Goal: Task Accomplishment & Management: Use online tool/utility

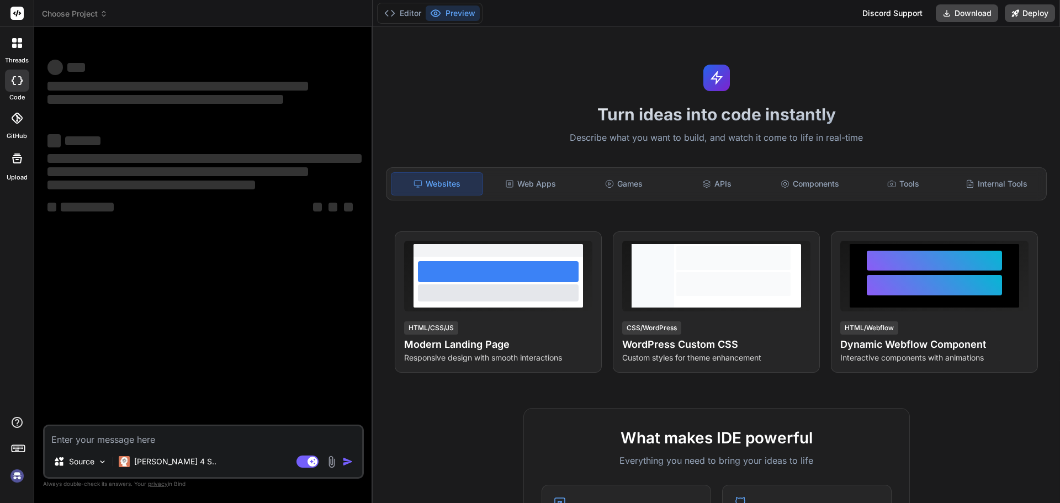
click at [17, 473] on img at bounding box center [17, 475] width 19 height 19
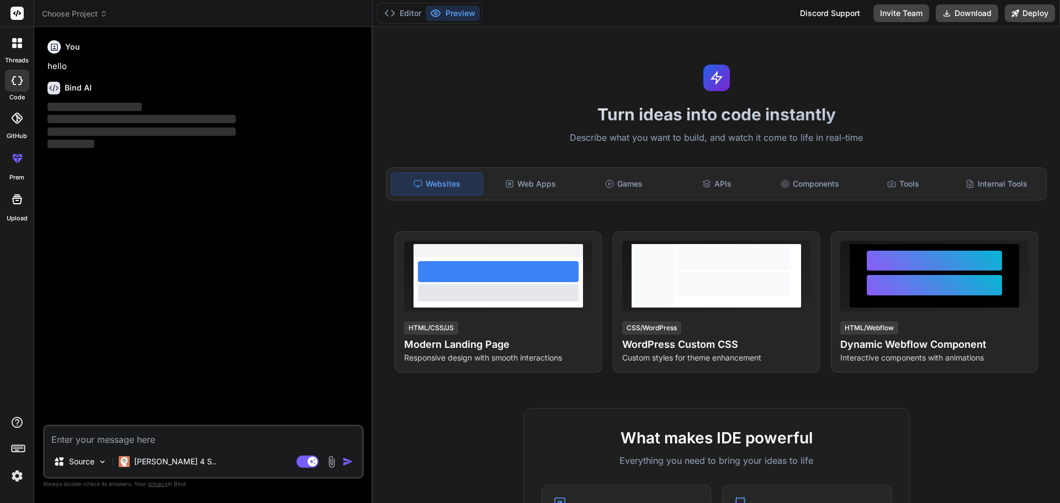
click at [155, 438] on textarea at bounding box center [203, 436] width 317 height 20
click at [17, 472] on img at bounding box center [17, 475] width 19 height 19
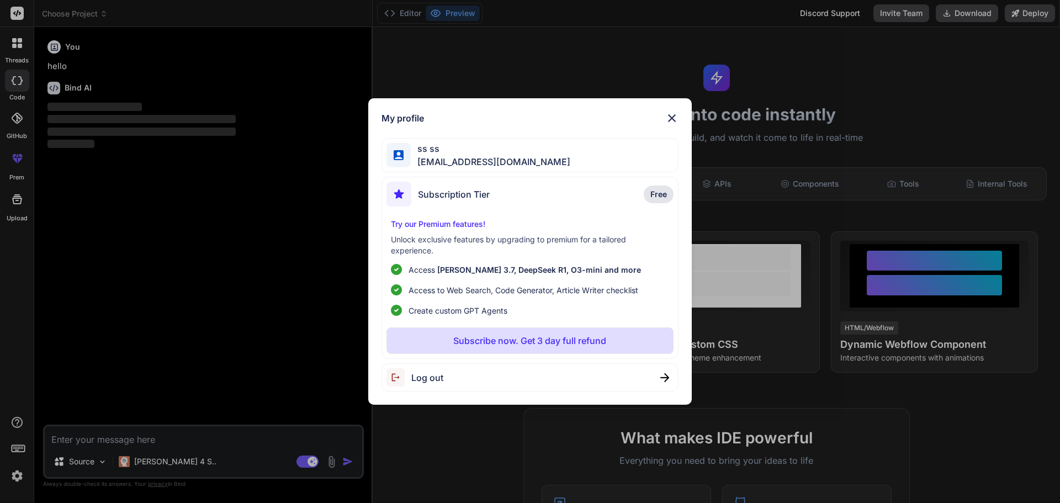
click at [350, 364] on div "My profile ss ss [EMAIL_ADDRESS][DOMAIN_NAME] Subscription Tier Free Try our Pr…" at bounding box center [530, 251] width 1060 height 503
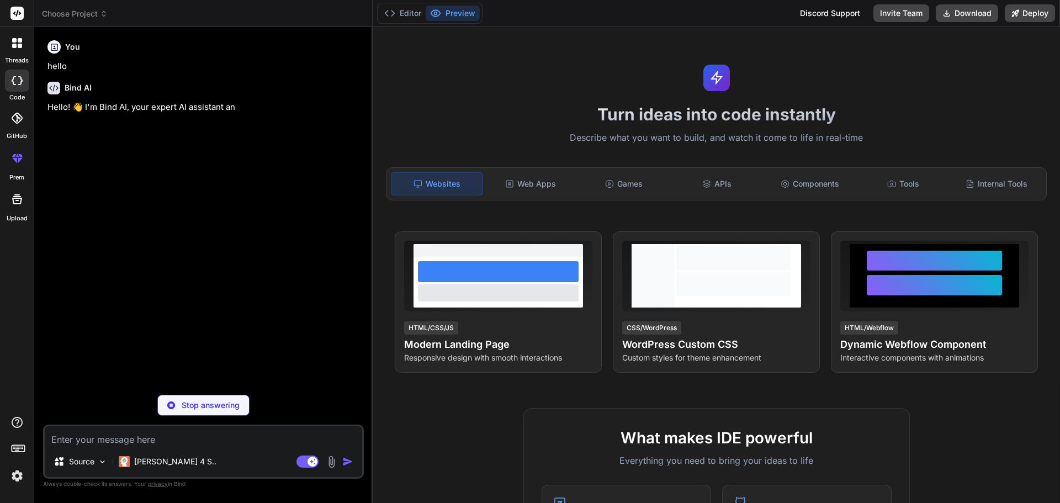
click at [209, 437] on textarea at bounding box center [203, 436] width 317 height 20
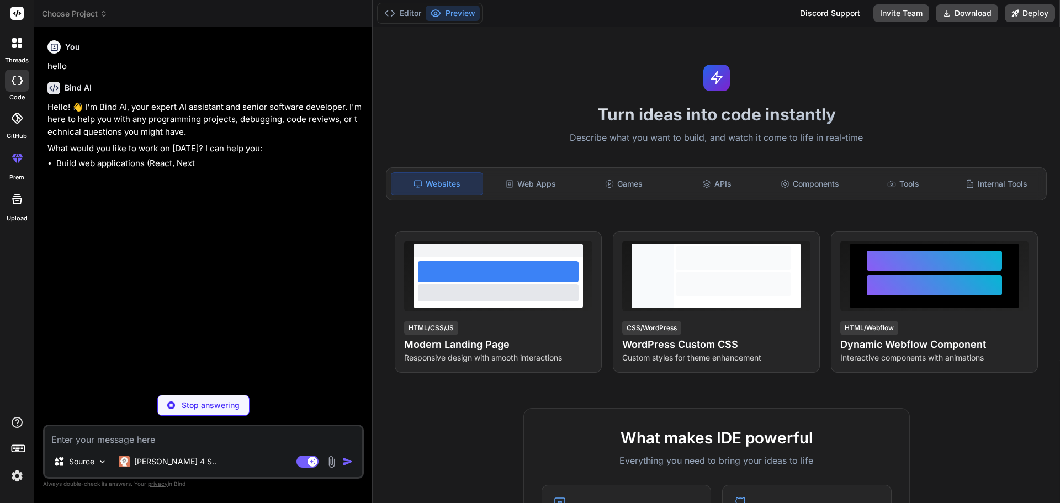
type textarea "x"
paste textarea "• Worked on implemented font size with font customization features for the Look…"
type textarea "• Worked on implemented font size with font customization features for the Look…"
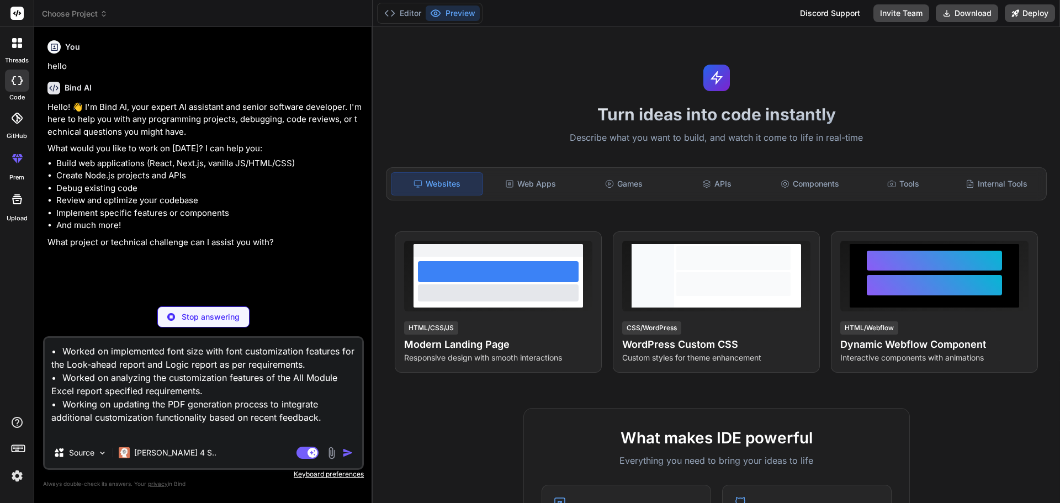
type textarea "x"
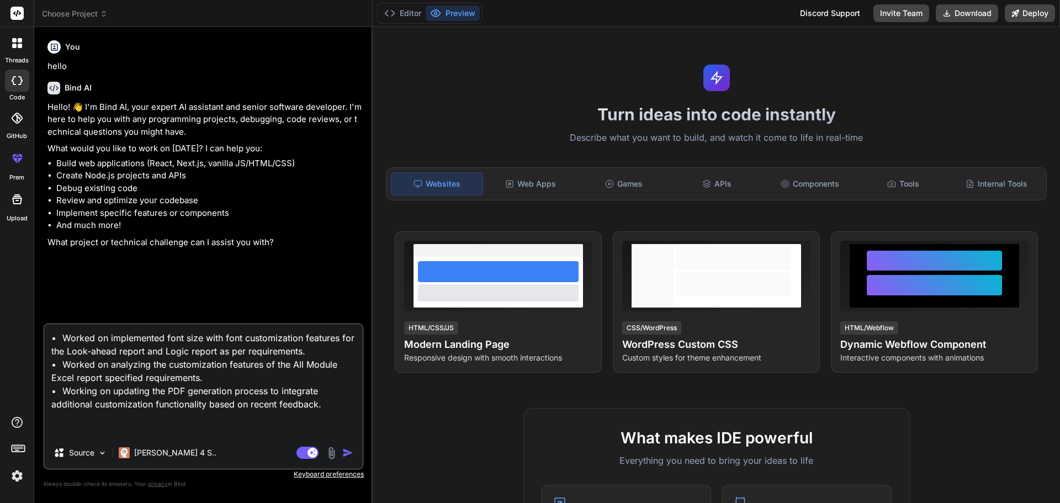
type textarea "• Worked on implemented font size with font customization features for the Look…"
type textarea "x"
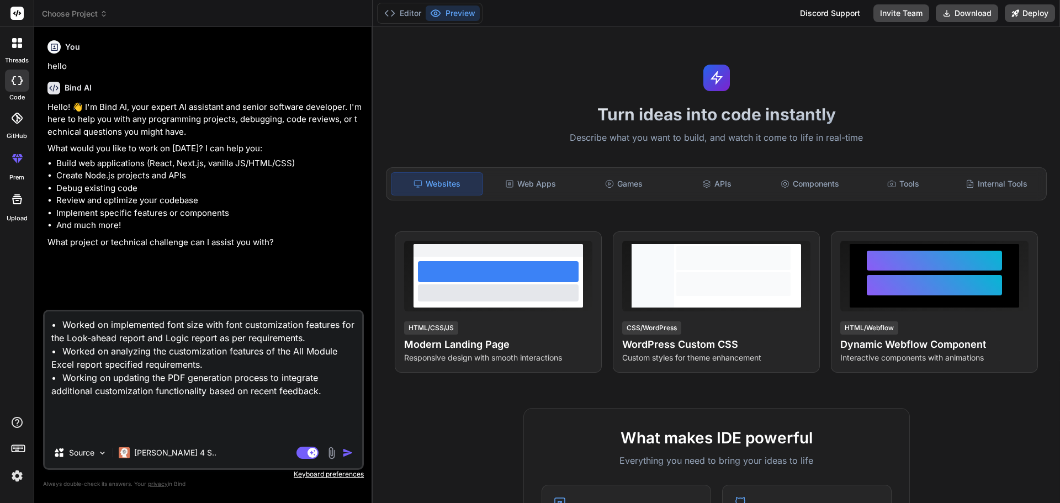
type textarea "• Worked on implemented font size with font customization features for the Look…"
type textarea "x"
type textarea "• Worked on implemented font size with font customization features for the Look…"
type textarea "x"
type textarea "• Worked on implemented font size with font customization features for the Look…"
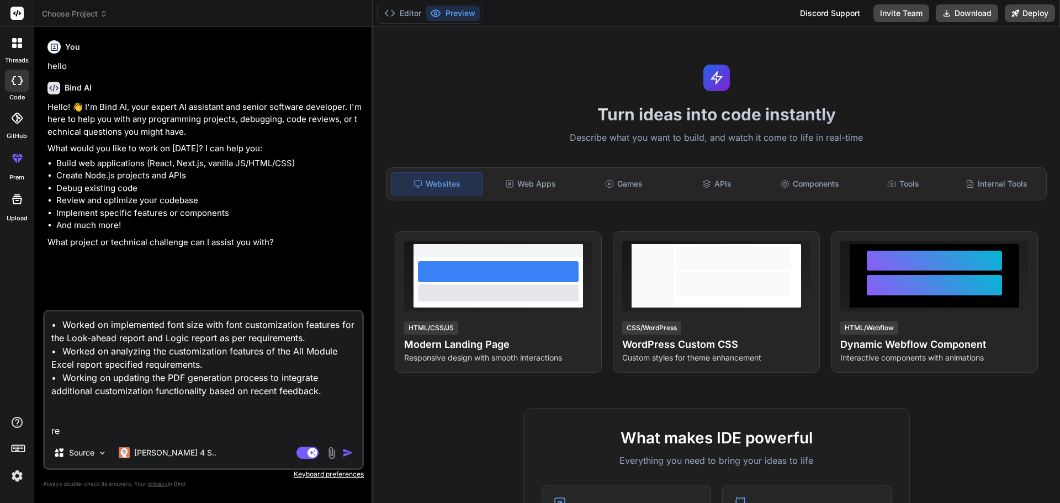
type textarea "x"
type textarea "• Worked on implemented font size with font customization features for the Look…"
type textarea "x"
type textarea "• Worked on implemented font size with font customization features for the Look…"
type textarea "x"
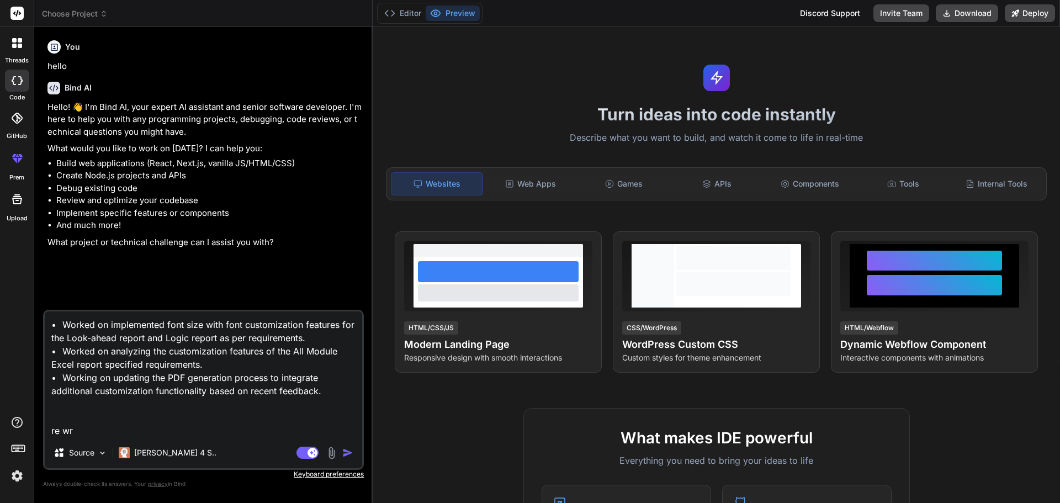
type textarea "• Worked on implemented font size with font customization features for the Look…"
type textarea "x"
type textarea "• Worked on implemented font size with font customization features for the Look…"
type textarea "x"
type textarea "• Worked on implemented font size with font customization features for the Look…"
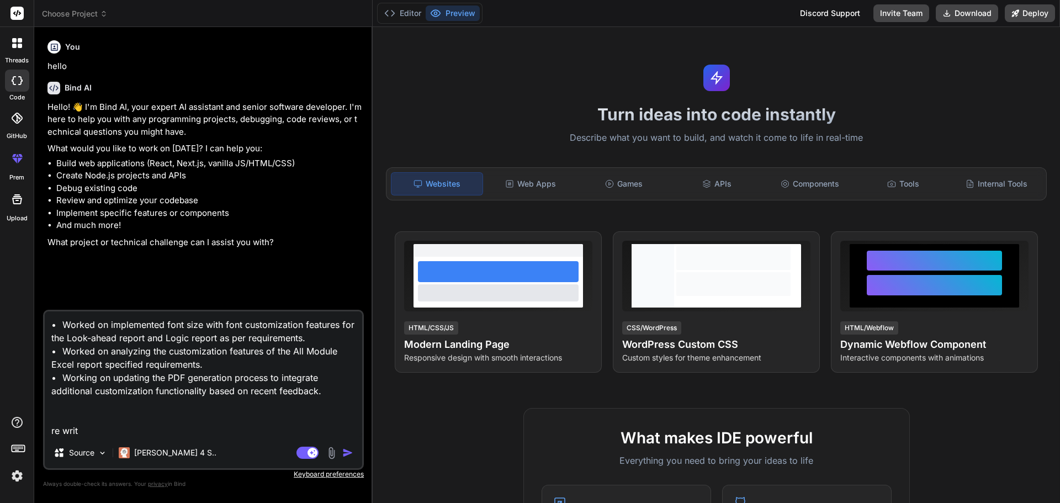
type textarea "x"
type textarea "• Worked on implemented font size with font customization features for the Look…"
type textarea "x"
type textarea "• Worked on implemented font size with font customization features for the Look…"
type textarea "x"
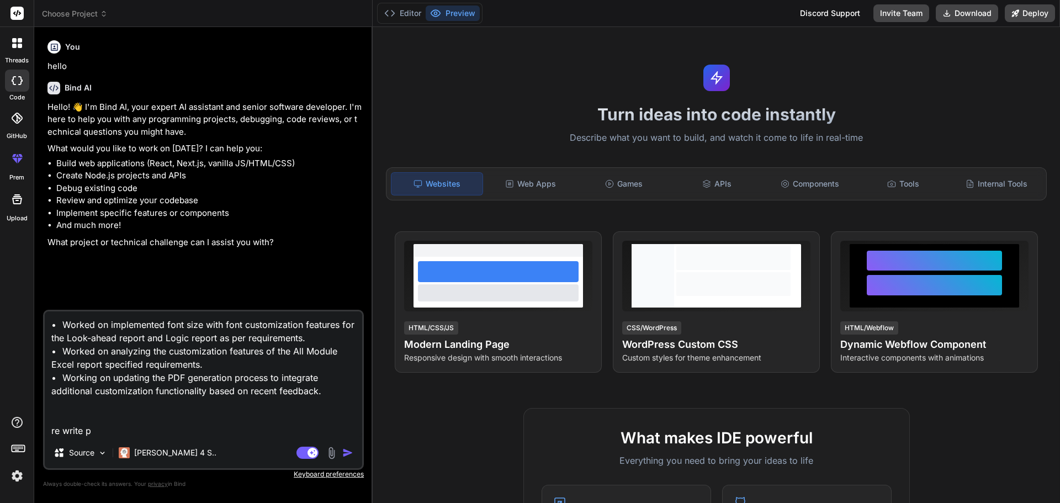
type textarea "• Worked on implemented font size with font customization features for the Look…"
type textarea "x"
type textarea "• Worked on implemented font size with font customization features for the Look…"
type textarea "x"
type textarea "• Worked on implemented font size with font customization features for the Look…"
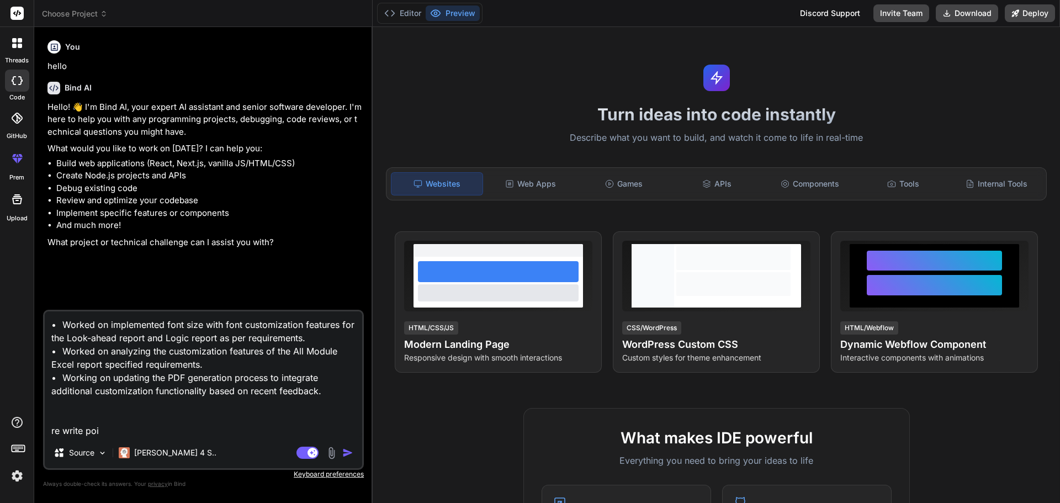
type textarea "x"
type textarea "• Worked on implemented font size with font customization features for the Look…"
type textarea "x"
type textarea "• Worked on implemented font size with font customization features for the Look…"
type textarea "x"
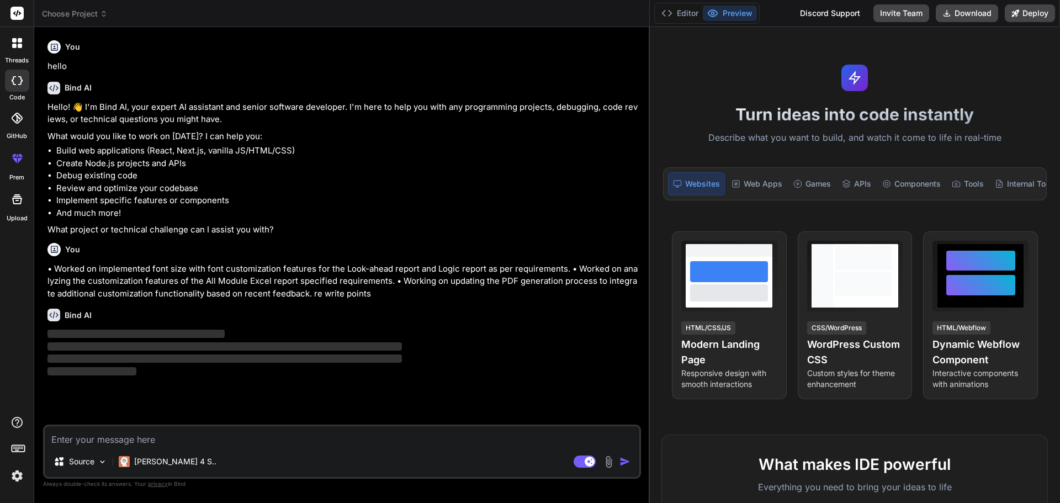
drag, startPoint x: 372, startPoint y: 216, endPoint x: 1059, endPoint y: 191, distance: 686.9
click at [1059, 191] on div "Choose Project Created with Pixso. Bind AI Web Search Created with Pixso. Code …" at bounding box center [546, 251] width 1025 height 503
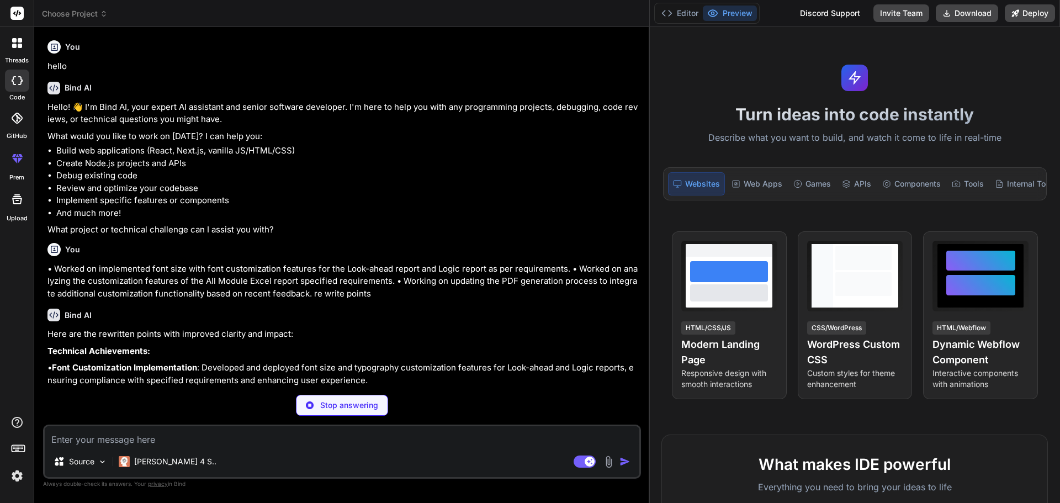
scroll to position [147, 0]
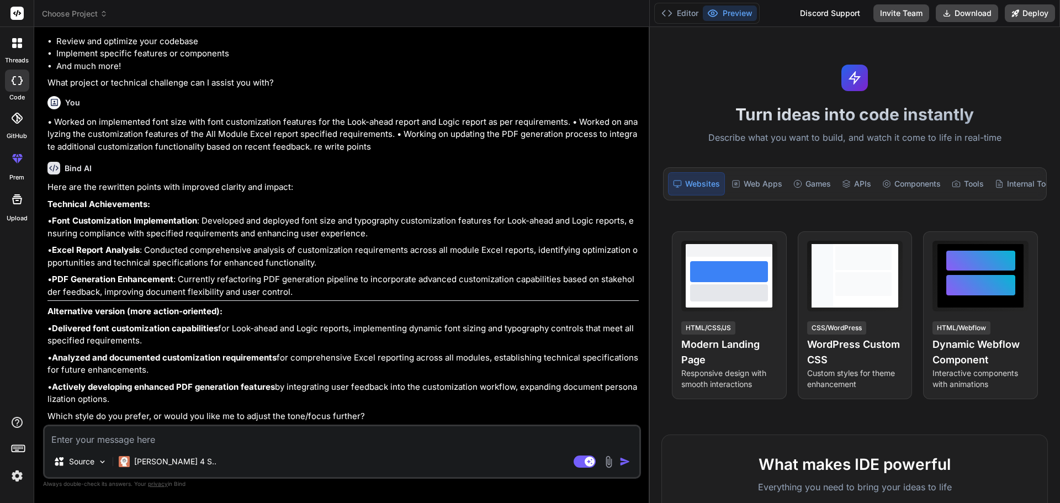
type textarea "x"
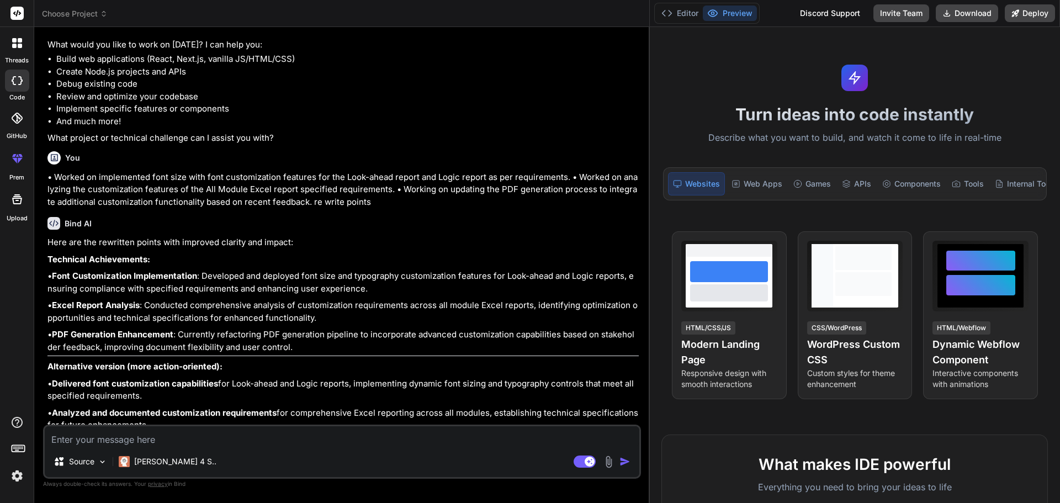
click at [148, 435] on textarea at bounding box center [342, 436] width 594 height 20
paste textarea "• Worked on implemented font size with font customization features for the Look…"
type textarea "• Worked on implemented font size with font customization features for the Look…"
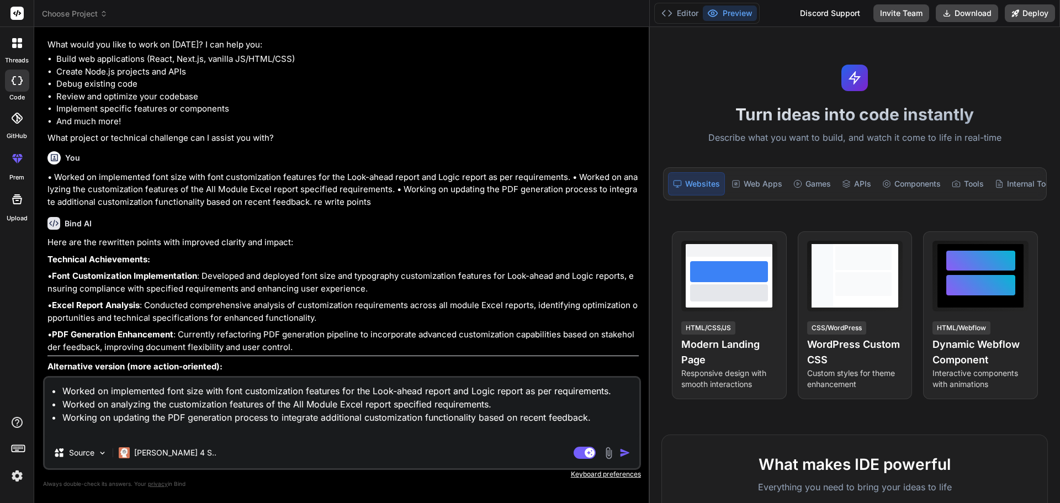
type textarea "x"
type textarea "• Worked on implemented font size with font customization features for the Look…"
type textarea "x"
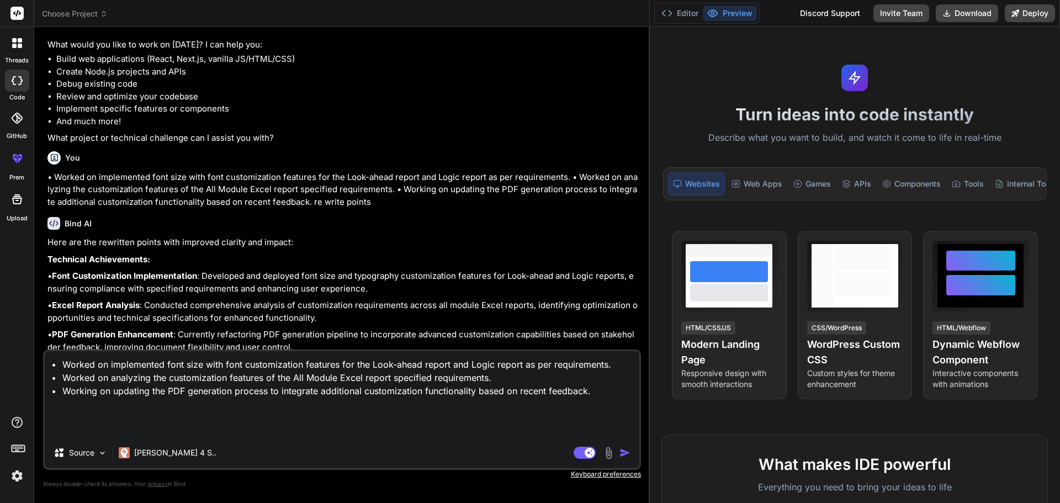
type textarea "• Worked on implemented font size with font customization features for the Look…"
type textarea "x"
type textarea "• Worked on implemented font size with font customization features for the Look…"
type textarea "x"
type textarea "• Worked on implemented font size with font customization features for the Look…"
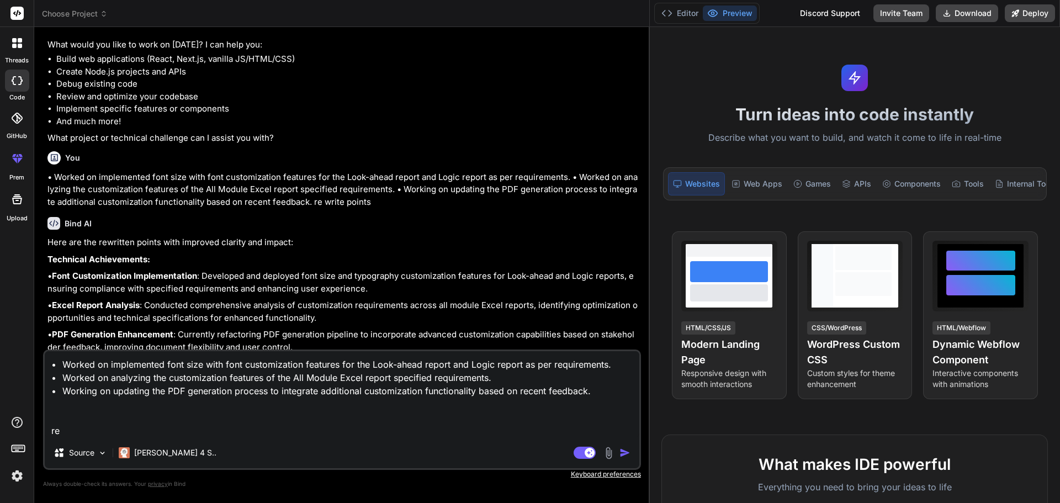
type textarea "x"
type textarea "• Worked on implemented font size with font customization features for the Look…"
type textarea "x"
type textarea "• Worked on implemented font size with font customization features for the Look…"
type textarea "x"
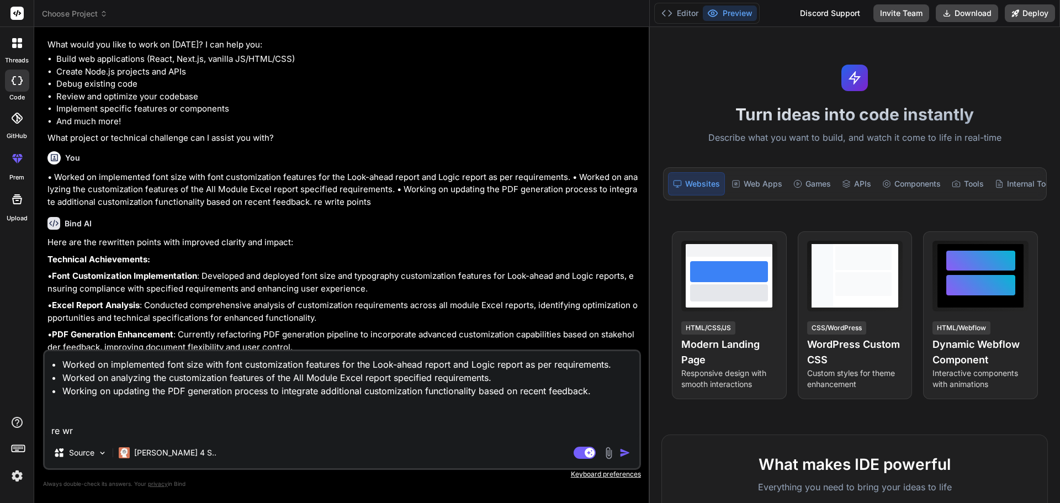
type textarea "• Worked on implemented font size with font customization features for the Look…"
type textarea "x"
type textarea "• Worked on implemented font size with font customization features for the Look…"
type textarea "x"
type textarea "• Worked on implemented font size with font customization features for the Look…"
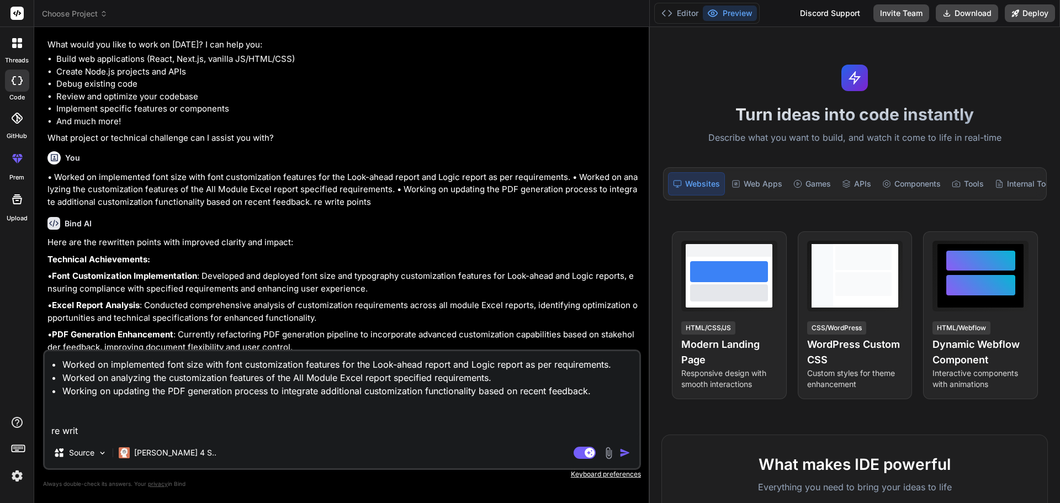
type textarea "x"
type textarea "• Worked on implemented font size with font customization features for the Look…"
type textarea "x"
type textarea "• Worked on implemented font size with font customization features for the Look…"
type textarea "x"
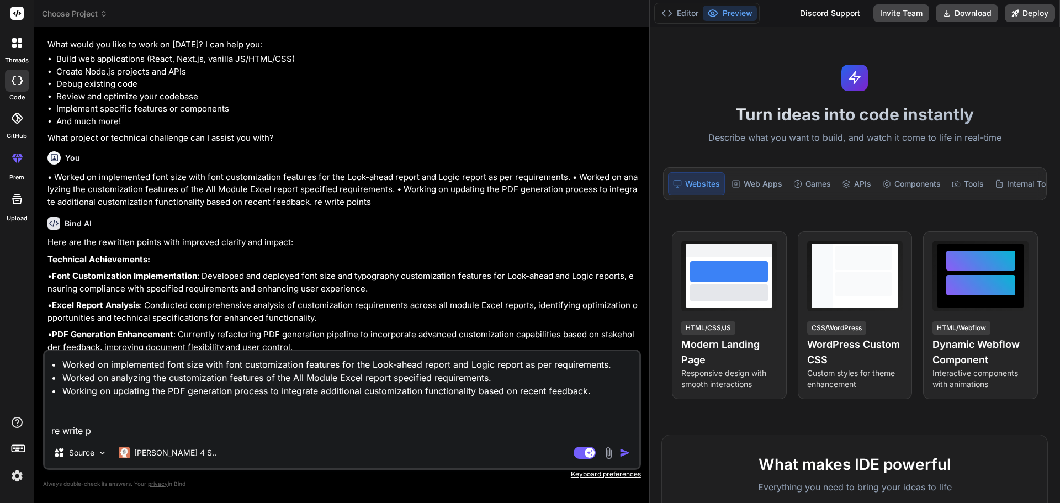
type textarea "• Worked on implemented font size with font customization features for the Look…"
type textarea "x"
type textarea "• Worked on implemented font size with font customization features for the Look…"
type textarea "x"
type textarea "• Worked on implemented font size with font customization features for the Look…"
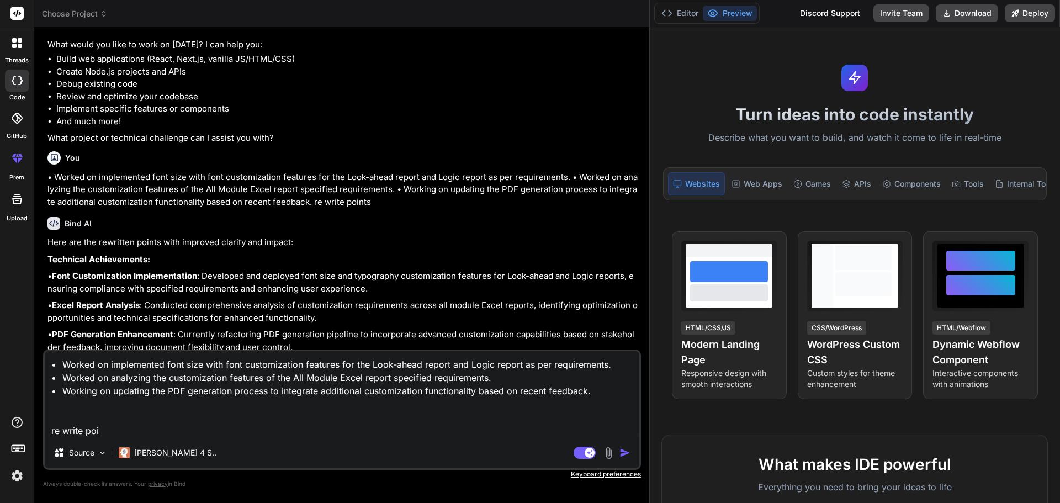
type textarea "x"
type textarea "• Worked on implemented font size with font customization features for the Look…"
type textarea "x"
type textarea "• Worked on implemented font size with font customization features for the Look…"
type textarea "x"
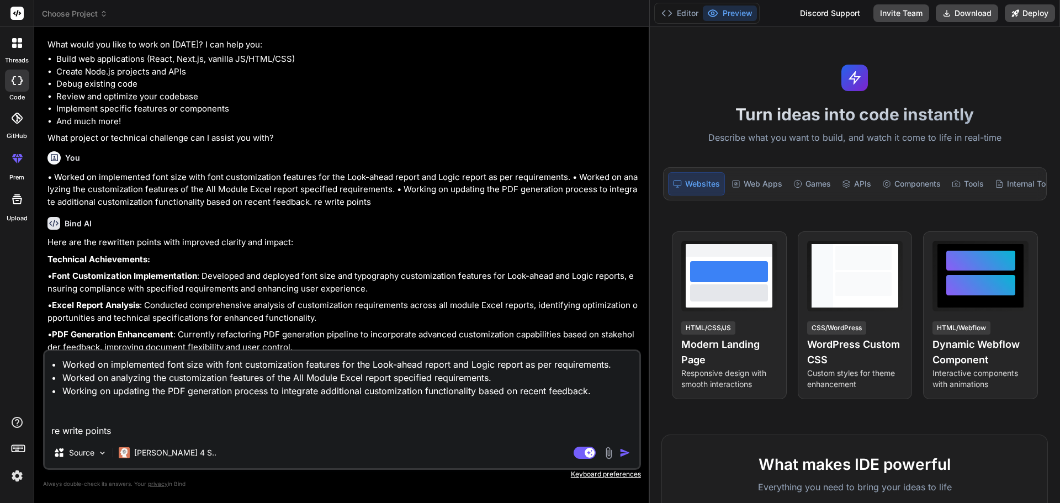
type textarea "• Worked on implemented font size with font customization features for the Look…"
type textarea "x"
type textarea "• Worked on implemented font size with font customization features for the Look…"
type textarea "x"
type textarea "• Worked on implemented font size with font customization features for the Look…"
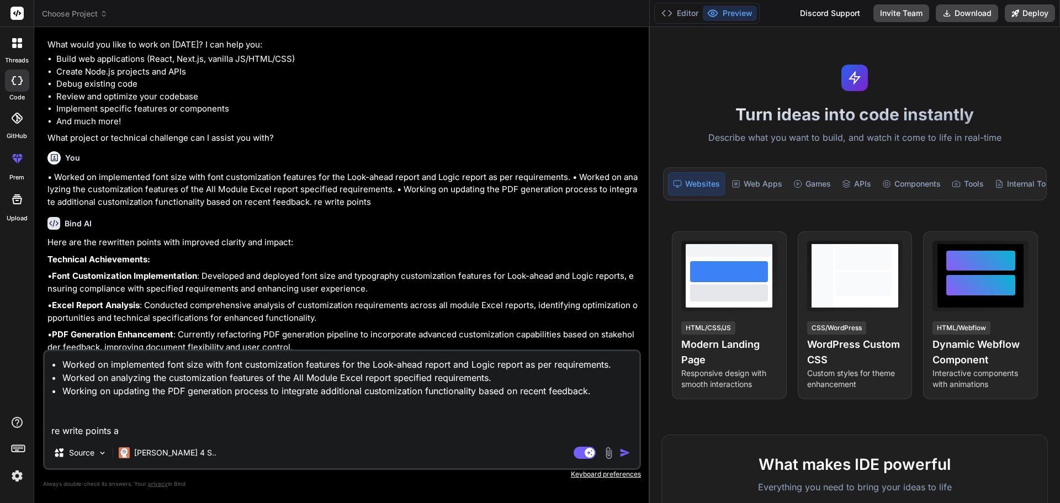
type textarea "x"
type textarea "• Worked on implemented font size with font customization features for the Look…"
type textarea "x"
type textarea "• Worked on implemented font size with font customization features for the Look…"
type textarea "x"
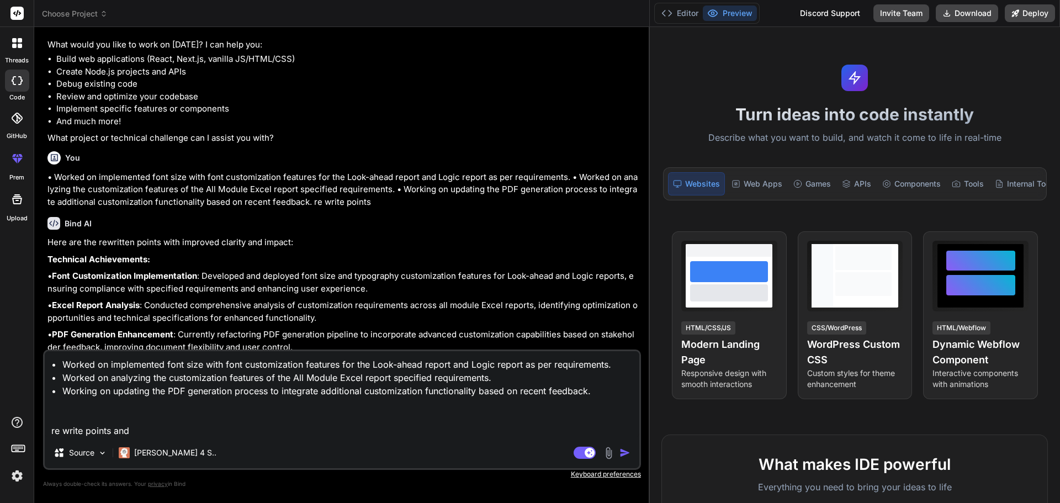
type textarea "• Worked on implemented font size with font customization features for the Look…"
type textarea "x"
type textarea "• Worked on implemented font size with font customization features for the Look…"
type textarea "x"
type textarea "• Worked on implemented font size with font customization features for the Look…"
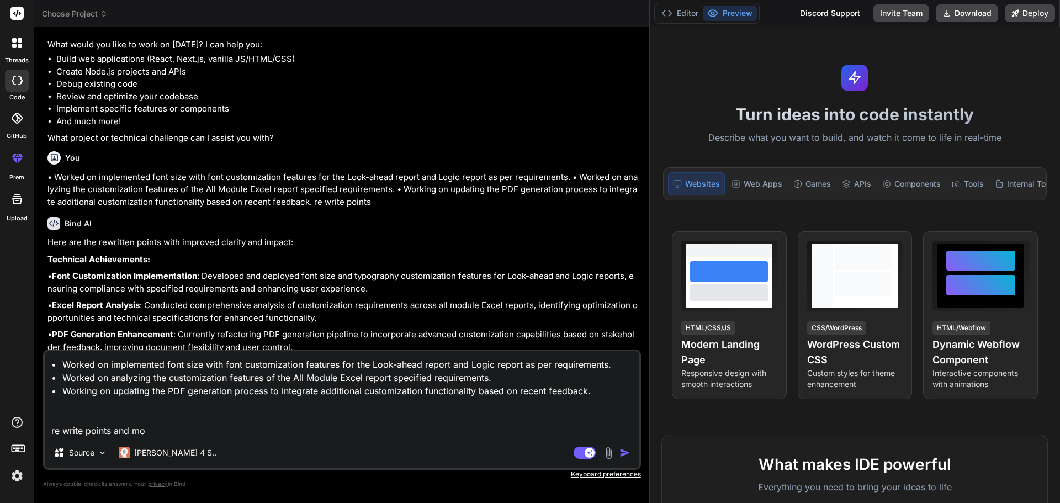
type textarea "x"
type textarea "• Worked on implemented font size with font customization features for the Look…"
type textarea "x"
type textarea "• Worked on implemented font size with font customization features for the Look…"
type textarea "x"
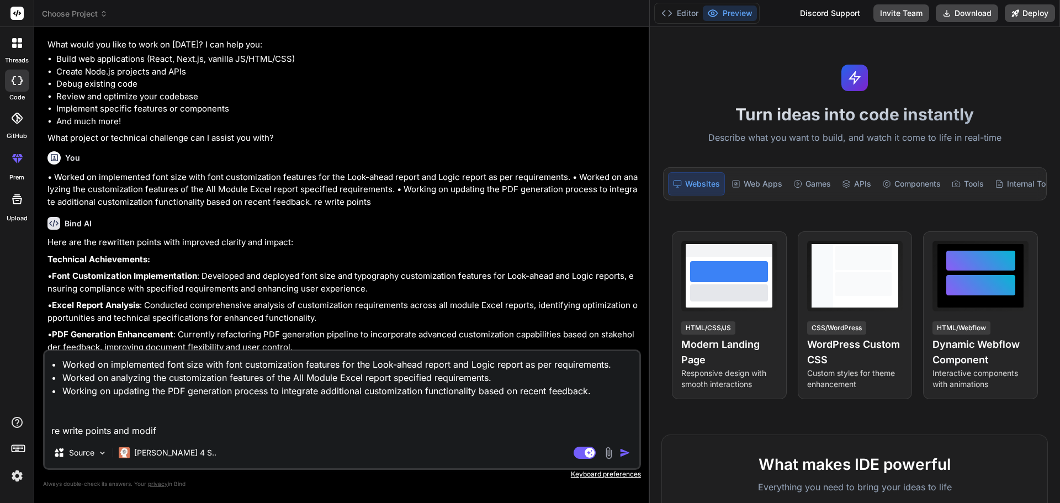
type textarea "• Worked on implemented font size with font customization features for the Look…"
type textarea "x"
type textarea "• Worked on implemented font size with font customization features for the Look…"
type textarea "x"
type textarea "• Worked on implemented font size with font customization features for the Look…"
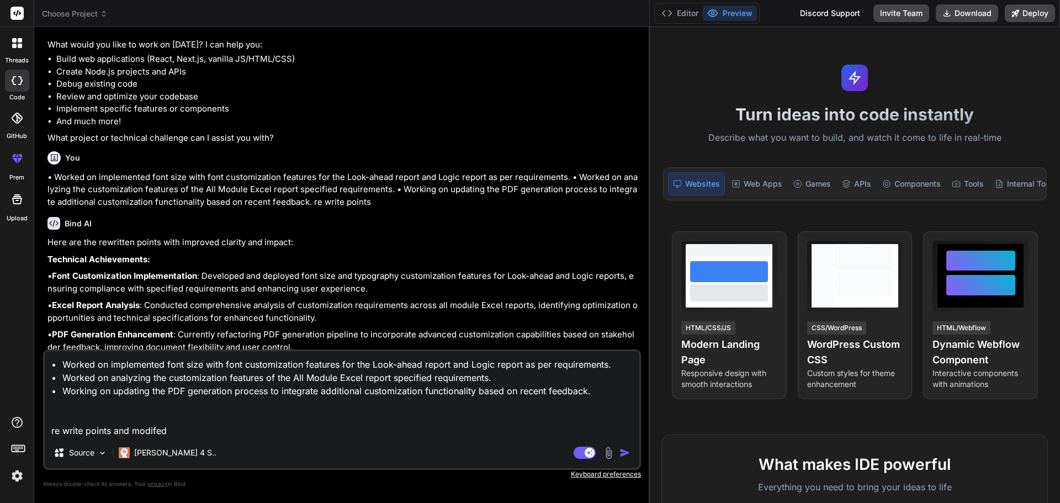
type textarea "x"
type textarea "• Worked on implemented font size with font customization features for the Look…"
type textarea "x"
type textarea "• Worked on implemented font size with font customization features for the Look…"
type textarea "x"
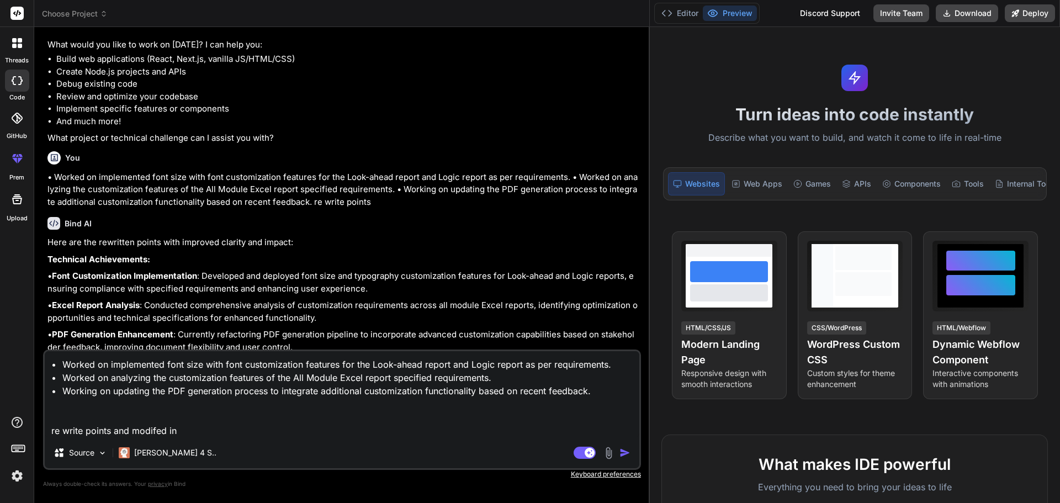
type textarea "• Worked on implemented font size with font customization features for the Look…"
type textarea "x"
type textarea "• Worked on implemented font size with font customization features for the Look…"
type textarea "x"
type textarea "• Worked on implemented font size with font customization features for the Look…"
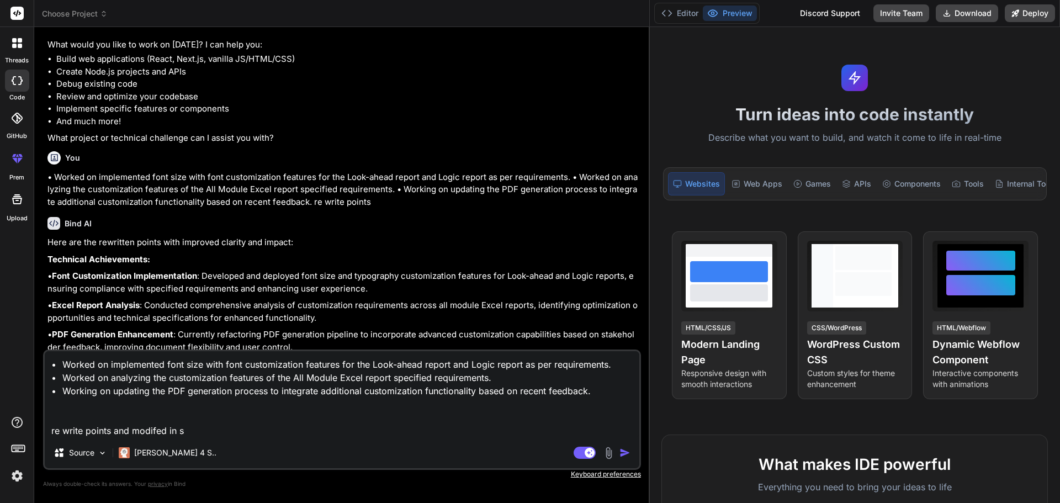
type textarea "x"
type textarea "• Worked on implemented font size with font customization features for the Look…"
type textarea "x"
type textarea "• Worked on implemented font size with font customization features for the Look…"
type textarea "x"
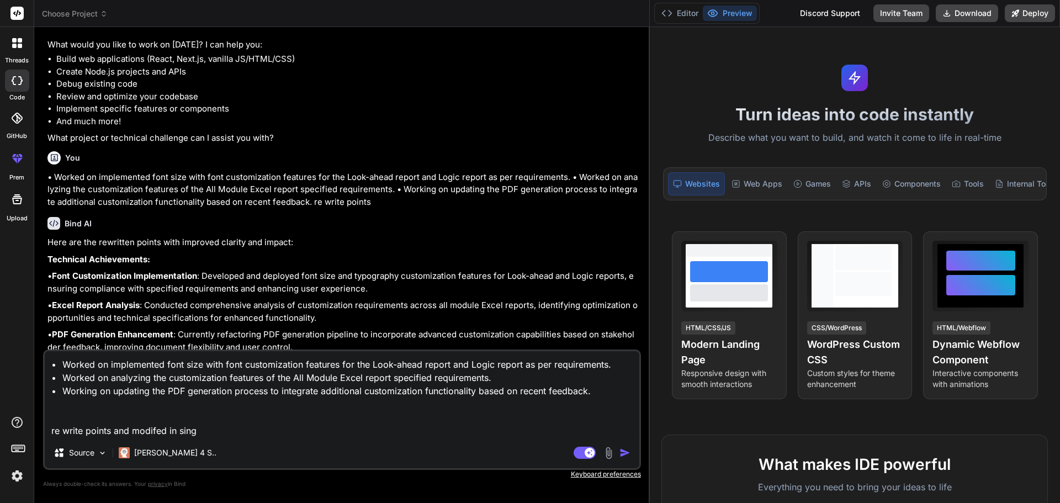
type textarea "• Worked on implemented font size with font customization features for the Look…"
type textarea "x"
type textarea "• Worked on implemented font size with font customization features for the Look…"
type textarea "x"
type textarea "• Worked on implemented font size with font customization features for the Look…"
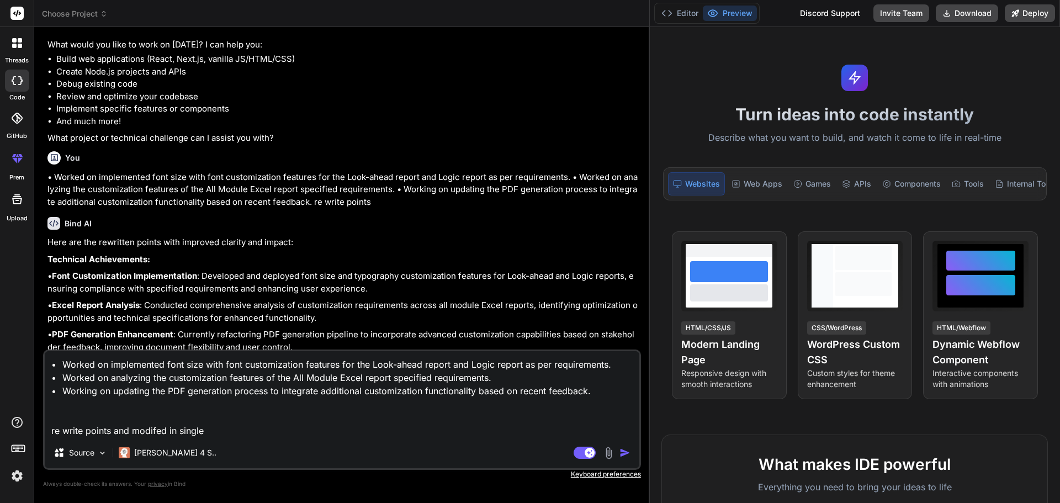
type textarea "x"
type textarea "• Worked on implemented font size with font customization features for the Look…"
type textarea "x"
type textarea "• Worked on implemented font size with font customization features for the Look…"
type textarea "x"
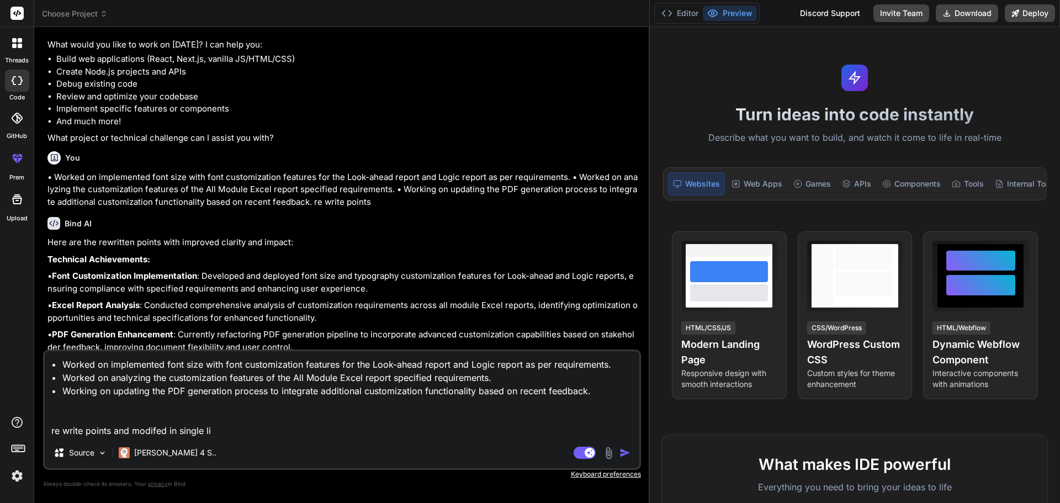
type textarea "• Worked on implemented font size with font customization features for the Look…"
type textarea "x"
type textarea "• Worked on implemented font size with font customization features for the Look…"
type textarea "x"
type textarea "• Worked on implemented font size with font customization features for the Look…"
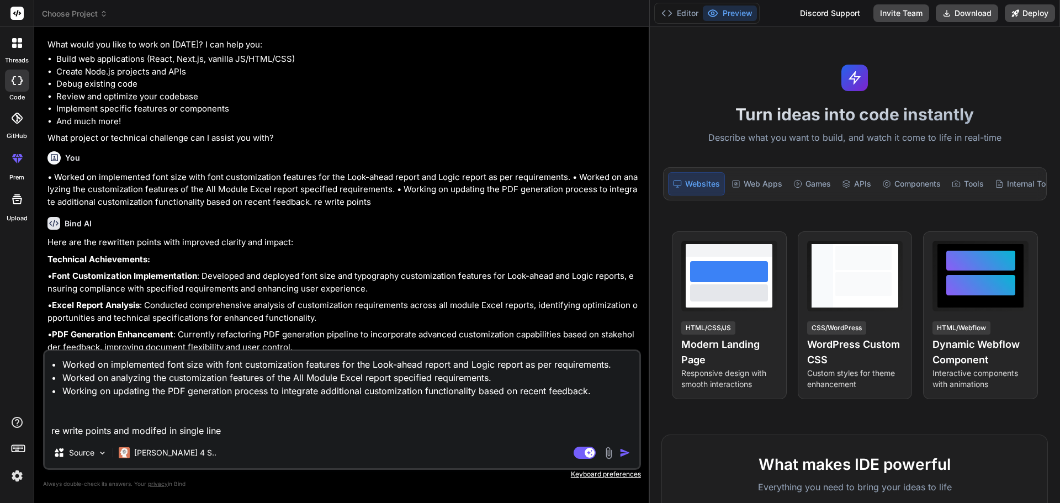
type textarea "x"
type textarea "• Worked on implemented font size with font customization features for the Look…"
type textarea "x"
type textarea "• Worked on implemented font size with font customization features for the Look…"
type textarea "x"
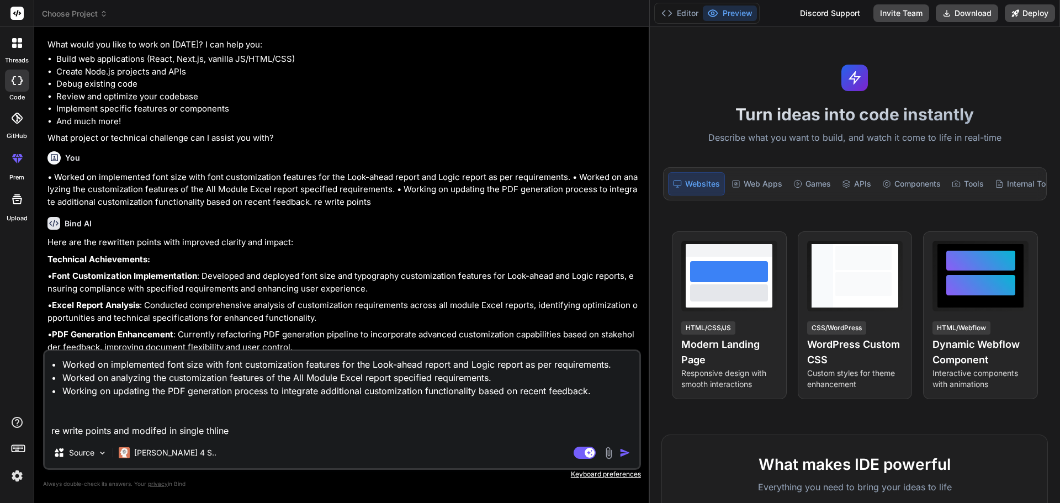
type textarea "• Worked on implemented font size with font customization features for the Look…"
type textarea "x"
type textarea "• Worked on implemented font size with font customization features for the Look…"
type textarea "x"
type textarea "• Worked on implemented font size with font customization features for the Look…"
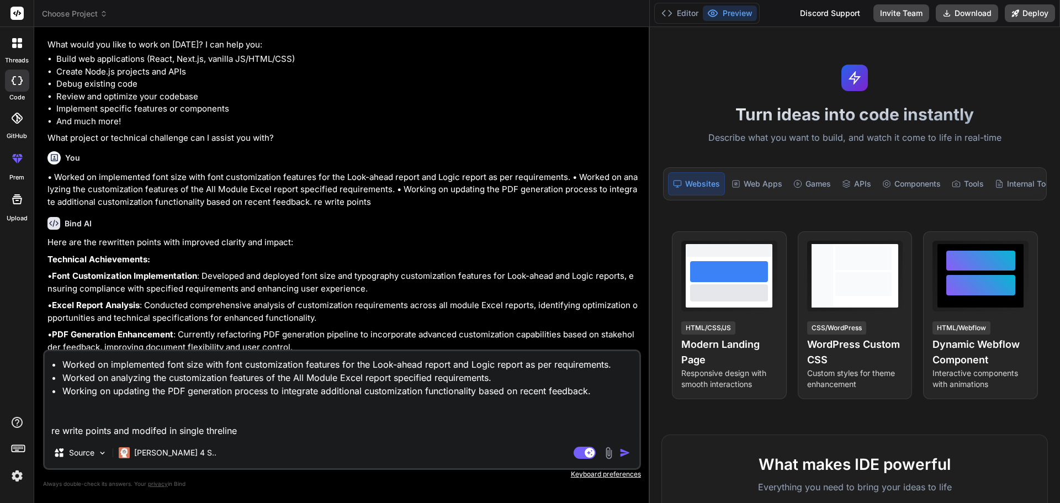
type textarea "x"
type textarea "• Worked on implemented font size with font customization features for the Look…"
type textarea "x"
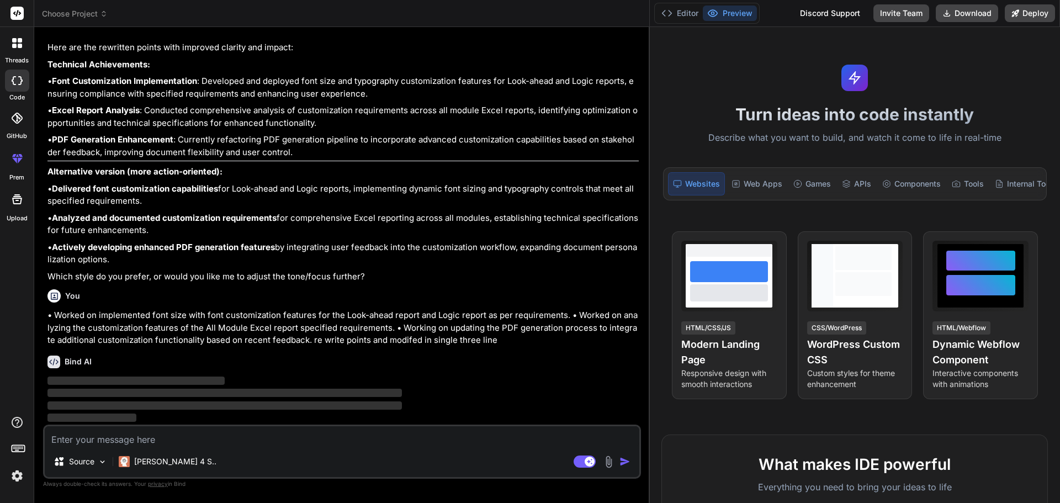
scroll to position [286, 0]
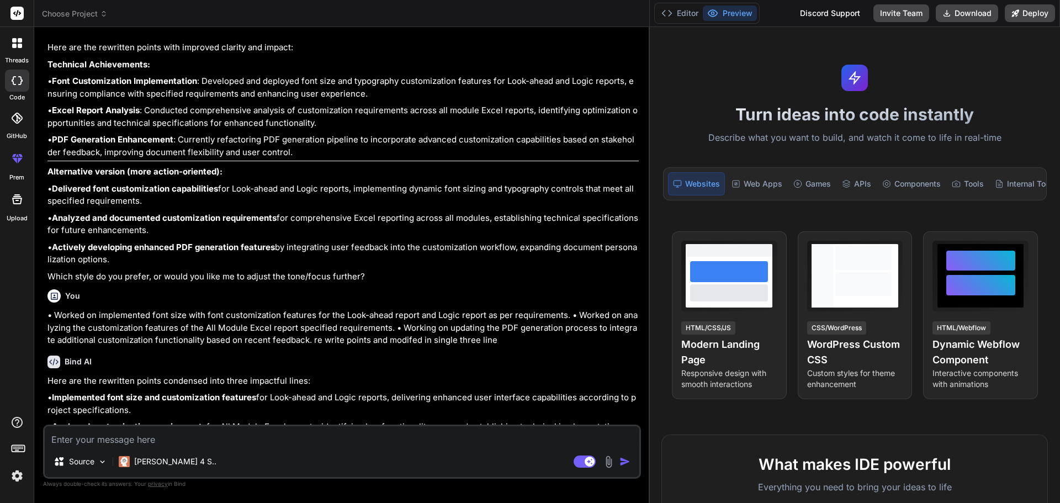
type textarea "x"
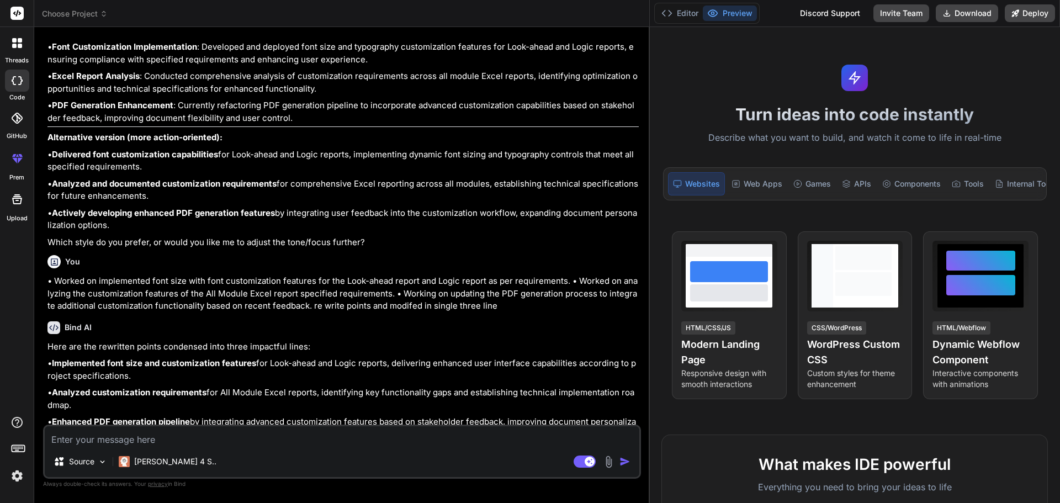
scroll to position [339, 0]
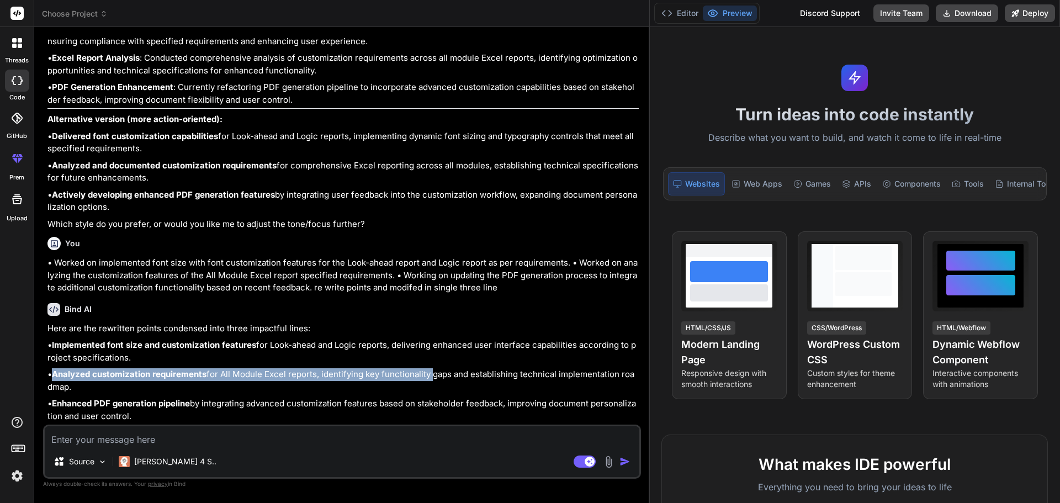
drag, startPoint x: 430, startPoint y: 374, endPoint x: 57, endPoint y: 374, distance: 373.6
click at [57, 374] on p "• Analyzed customization requirements for All Module Excel reports, identifying…" at bounding box center [342, 380] width 591 height 25
copy p "Analyzed customization requirements for All Module Excel reports, identifying k…"
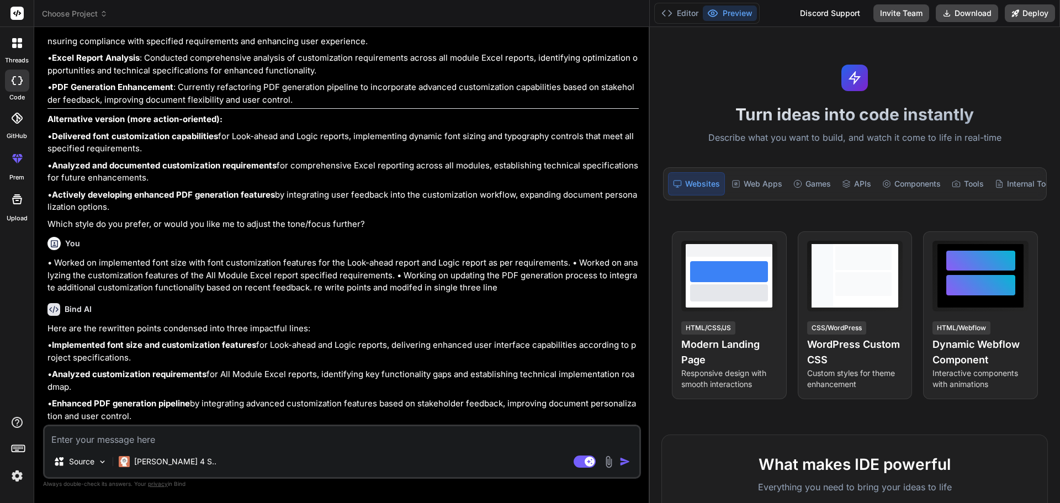
click at [135, 354] on p "• Implemented font size and customization features for Look-ahead and Logic rep…" at bounding box center [342, 351] width 591 height 25
drag, startPoint x: 129, startPoint y: 358, endPoint x: 56, endPoint y: 349, distance: 72.9
click at [56, 349] on p "• Implemented font size and customization features for Look-ahead and Logic rep…" at bounding box center [342, 351] width 591 height 25
click at [127, 358] on p "• Implemented font size and customization features for Look-ahead and Logic rep…" at bounding box center [342, 351] width 591 height 25
click at [129, 358] on p "• Implemented font size and customization features for Look-ahead and Logic rep…" at bounding box center [342, 351] width 591 height 25
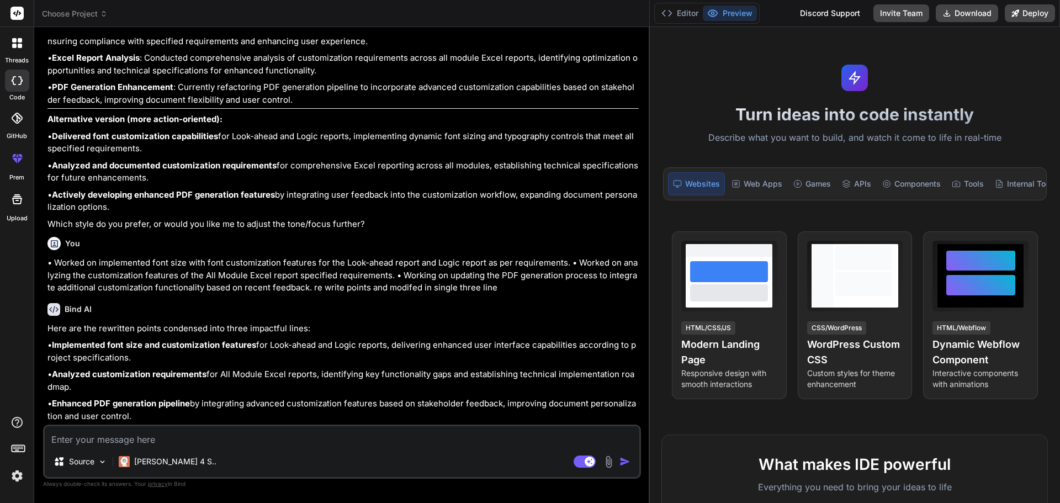
click at [129, 358] on p "• Implemented font size and customization features for Look-ahead and Logic rep…" at bounding box center [342, 351] width 591 height 25
click at [132, 352] on p "• Implemented font size and customization features for Look-ahead and Logic rep…" at bounding box center [342, 351] width 591 height 25
drag, startPoint x: 129, startPoint y: 355, endPoint x: 67, endPoint y: 347, distance: 62.4
click at [67, 347] on p "• Implemented font size and customization features for Look-ahead and Logic rep…" at bounding box center [342, 351] width 591 height 25
click at [64, 341] on strong "Implemented font size and customization features" at bounding box center [154, 344] width 204 height 10
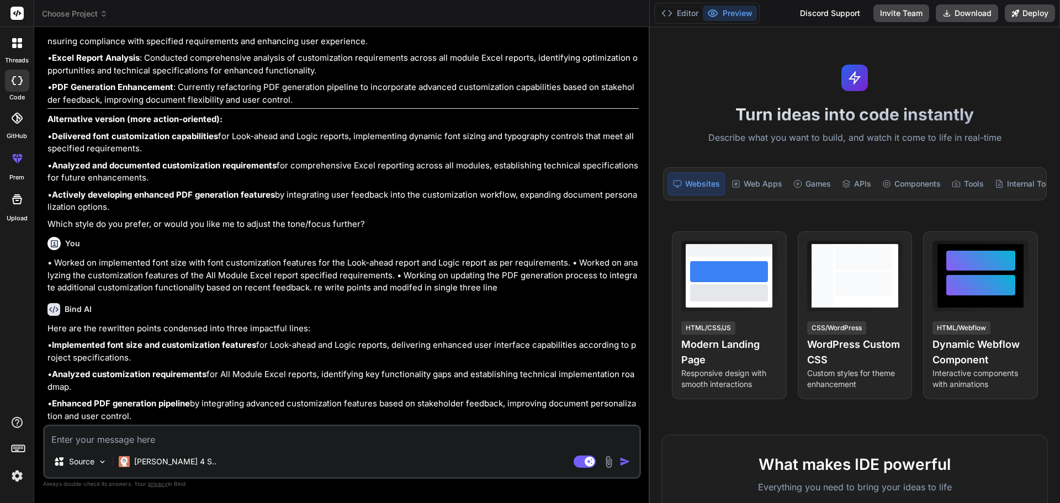
click at [524, 387] on p "• Analyzed customization requirements for All Module Excel reports, identifying…" at bounding box center [342, 380] width 591 height 25
drag, startPoint x: 133, startPoint y: 359, endPoint x: 60, endPoint y: 345, distance: 74.2
click at [60, 345] on p "• Implemented font size and customization features for Look-ahead and Logic rep…" at bounding box center [342, 351] width 591 height 25
copy p "mplemented font size and customization features for Look-ahead and Logic report…"
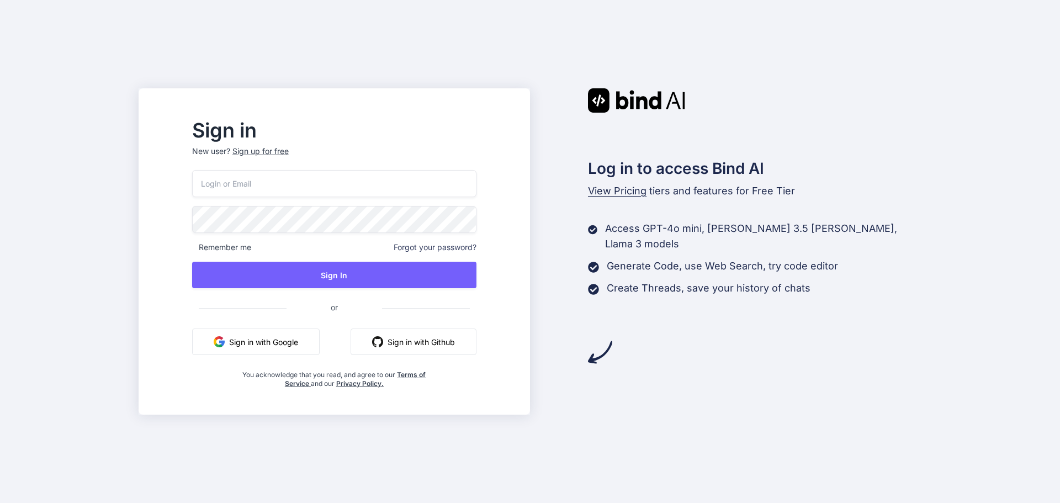
click at [317, 184] on input "email" at bounding box center [334, 183] width 284 height 27
type input "[EMAIL_ADDRESS][DOMAIN_NAME]"
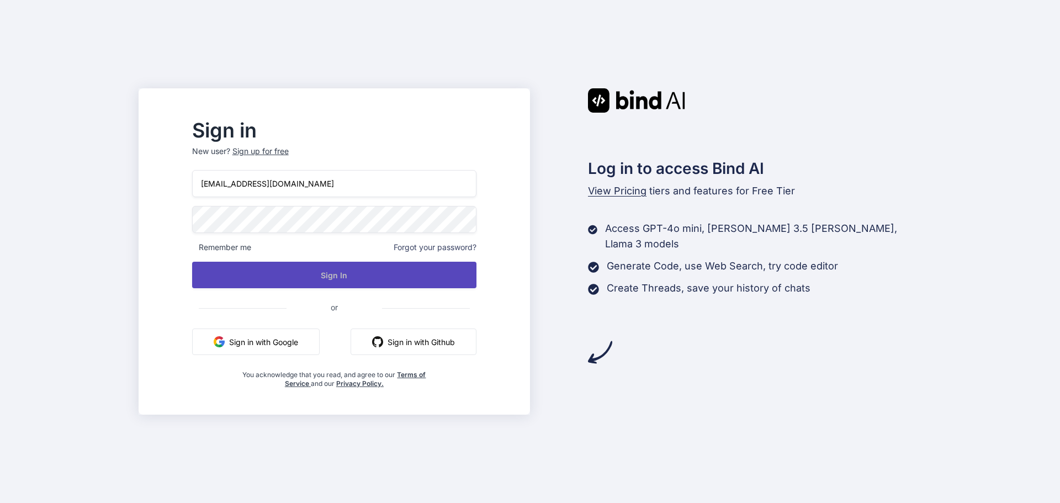
click at [348, 274] on button "Sign In" at bounding box center [334, 275] width 284 height 26
